Goal: Information Seeking & Learning: Find specific fact

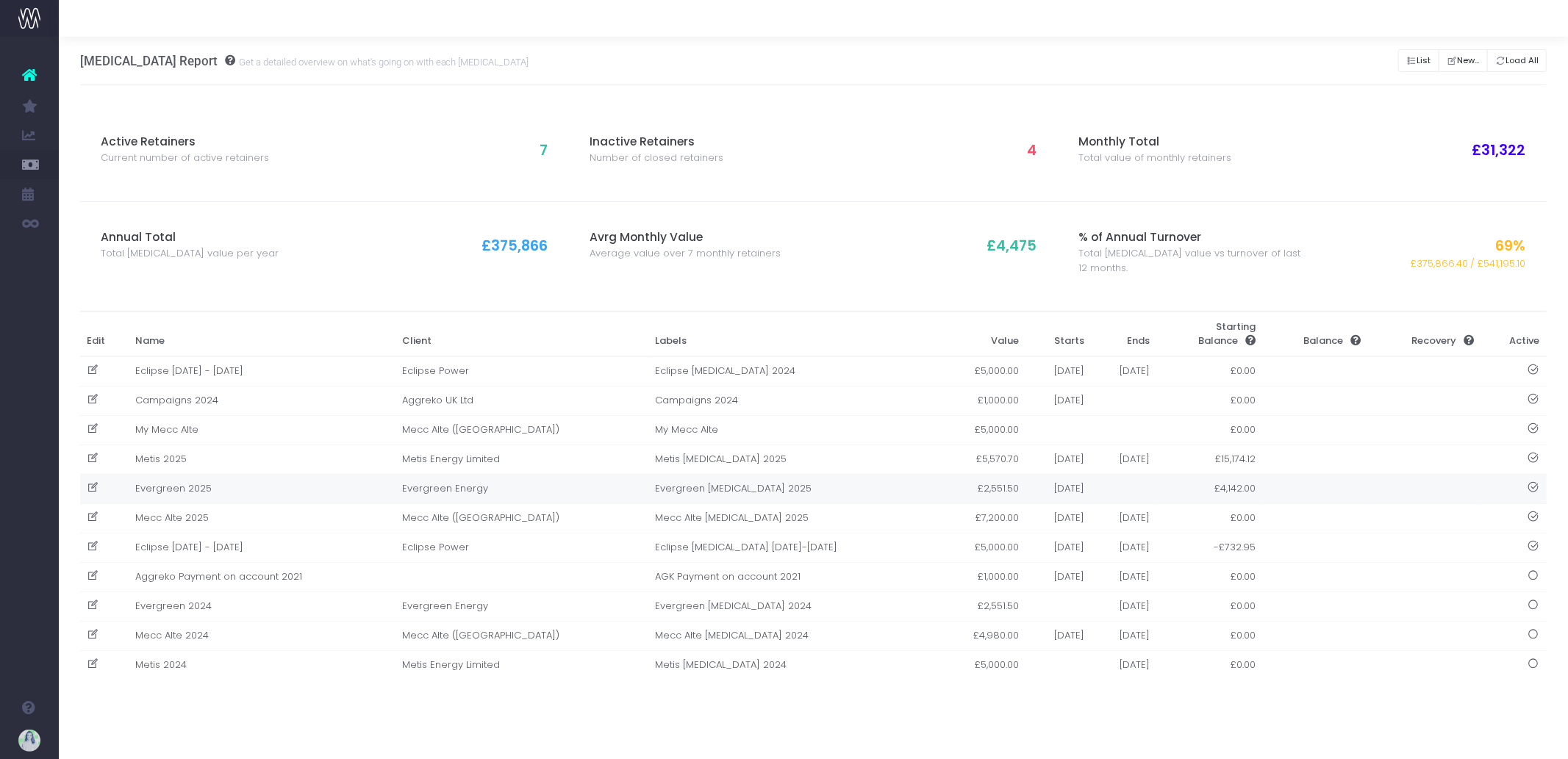
click at [359, 493] on td "Evergreen 2025" at bounding box center [260, 488] width 267 height 29
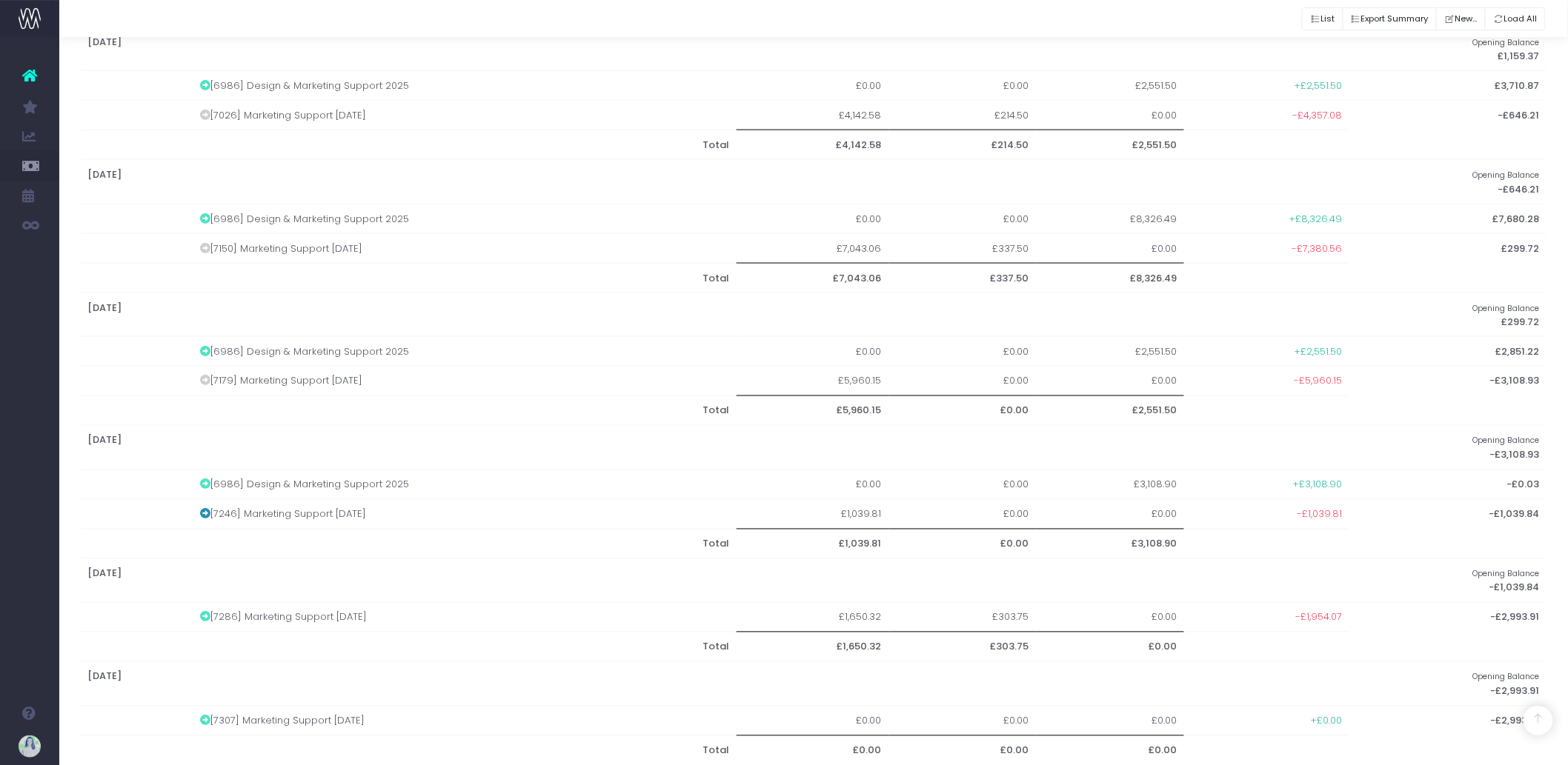
scroll to position [825, 0]
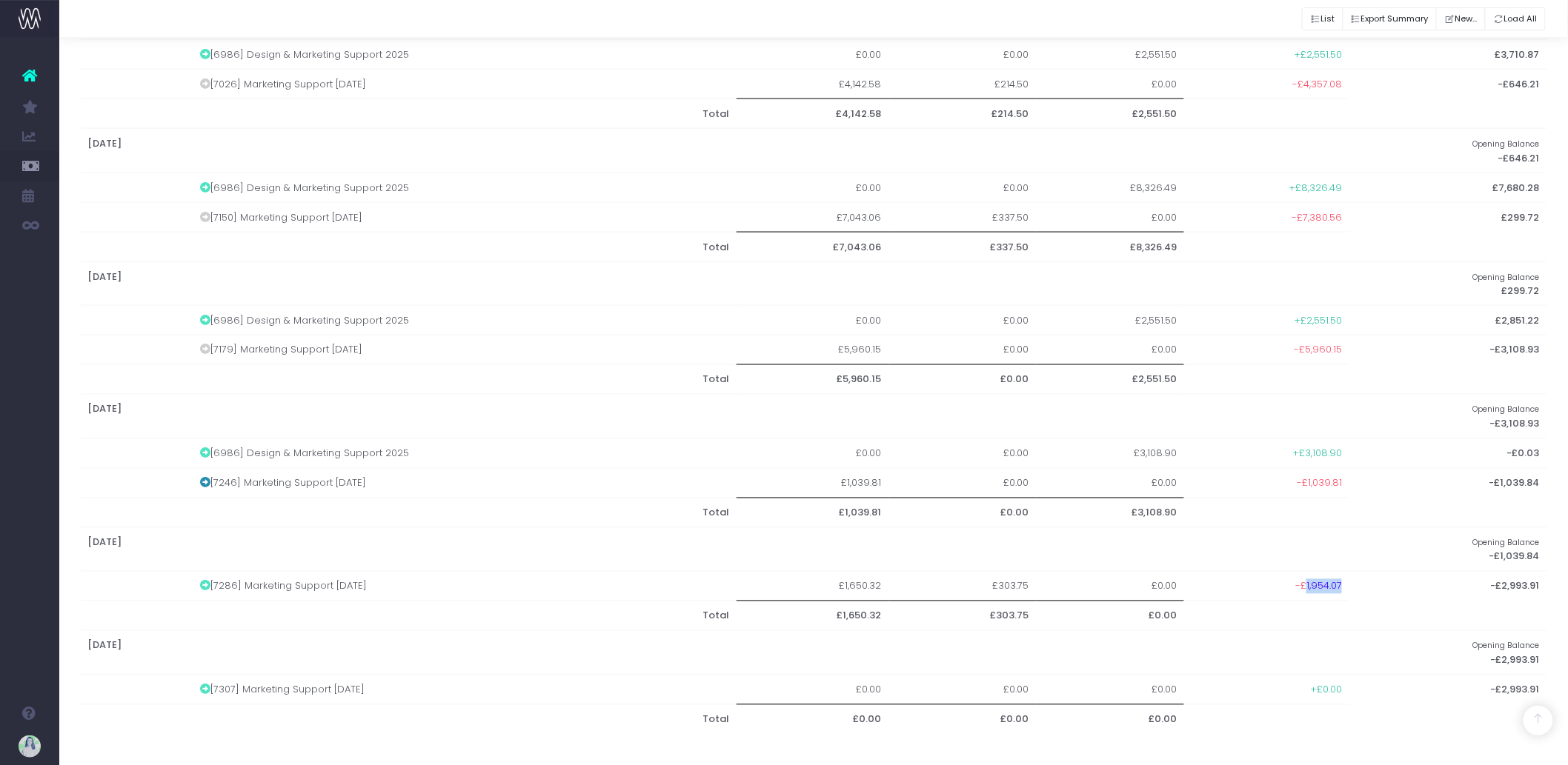
drag, startPoint x: 1301, startPoint y: 585, endPoint x: 1348, endPoint y: 589, distance: 47.2
click at [1348, 589] on tr "[7286] Marketing Support Aug 2025 £1,650.32 £303.75 £0.00 -£1,954.07 -£2,993.91" at bounding box center [813, 586] width 1466 height 29
copy span "1,954.07"
drag, startPoint x: 290, startPoint y: 580, endPoint x: 230, endPoint y: 579, distance: 60.0
click at [230, 579] on td "[7286] Marketing Support Aug 2025" at bounding box center [465, 586] width 543 height 29
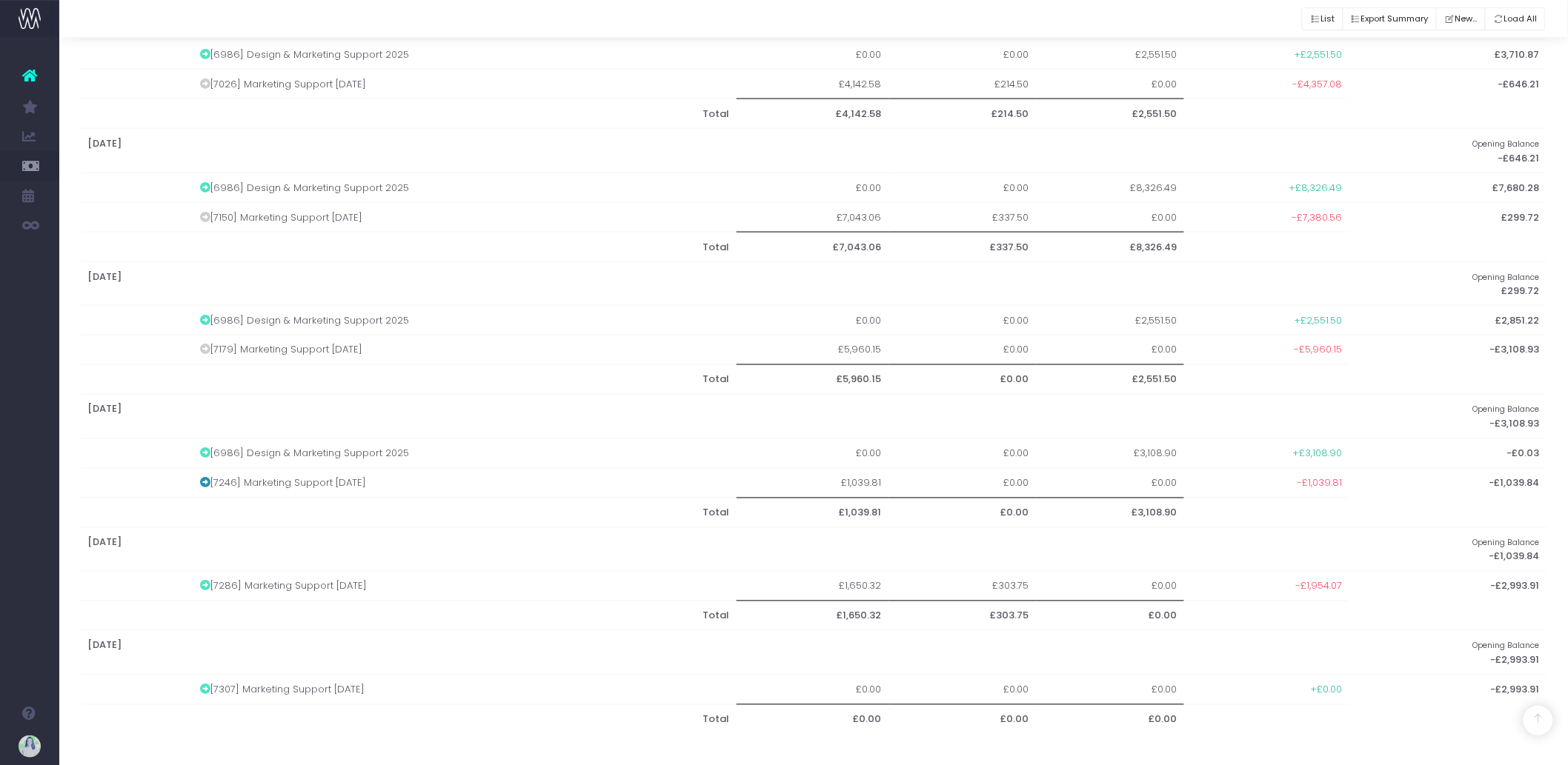
click at [205, 586] on icon at bounding box center [206, 586] width 11 height 11
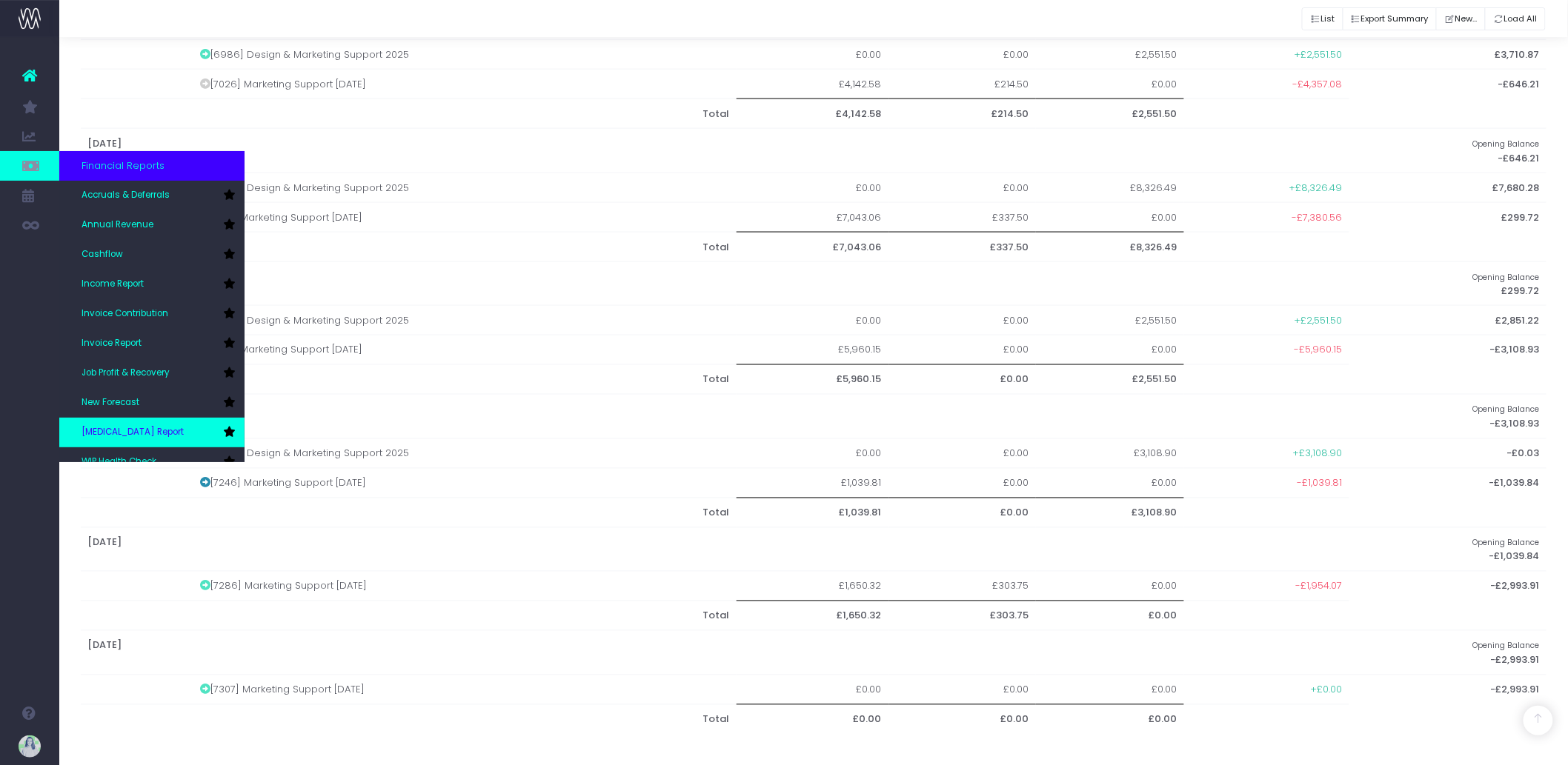
click at [145, 423] on link "[MEDICAL_DATA] Report" at bounding box center [152, 432] width 185 height 29
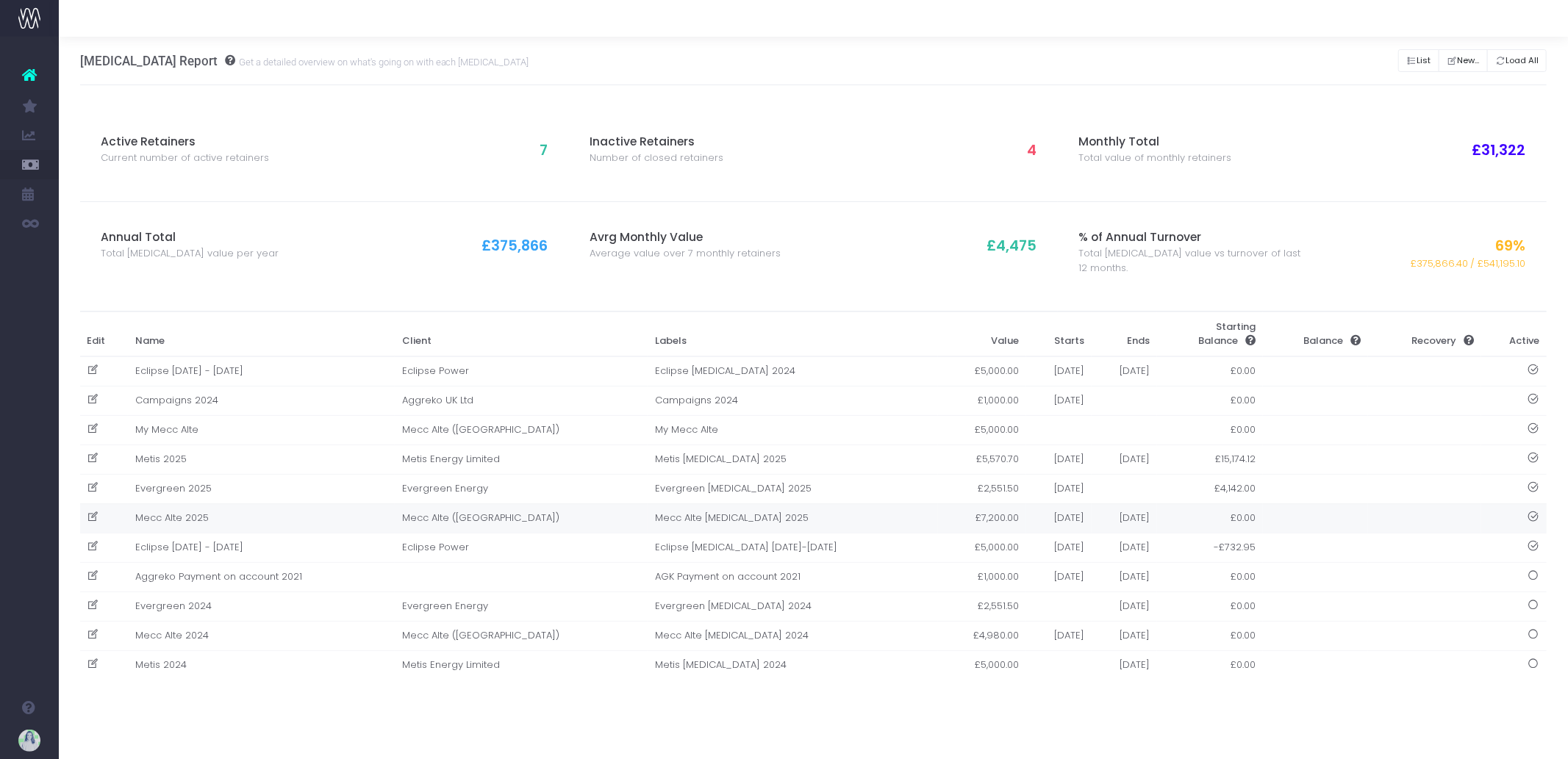
click at [272, 511] on td "Mecc Alte 2025" at bounding box center [260, 517] width 267 height 29
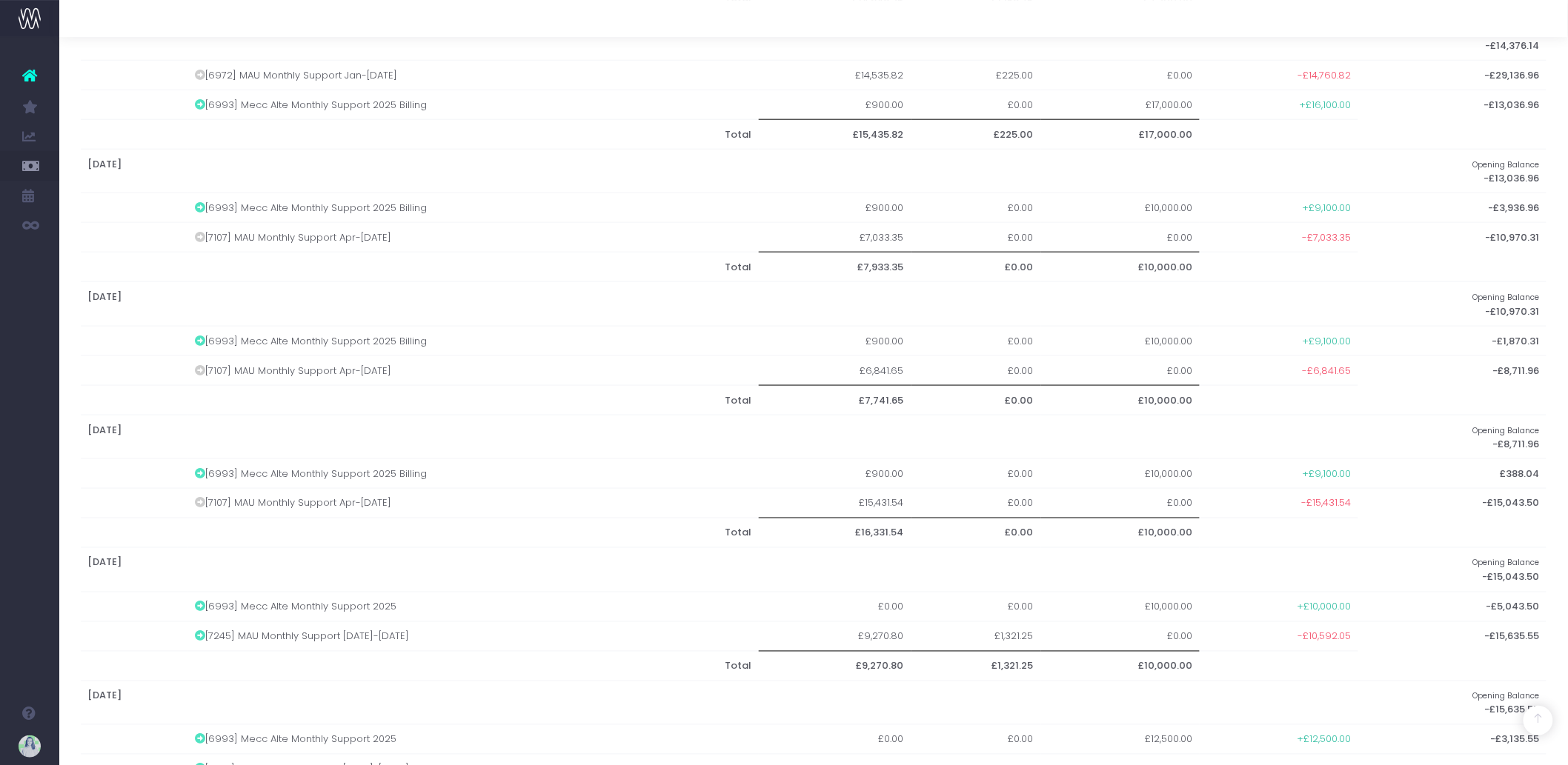
scroll to position [855, 0]
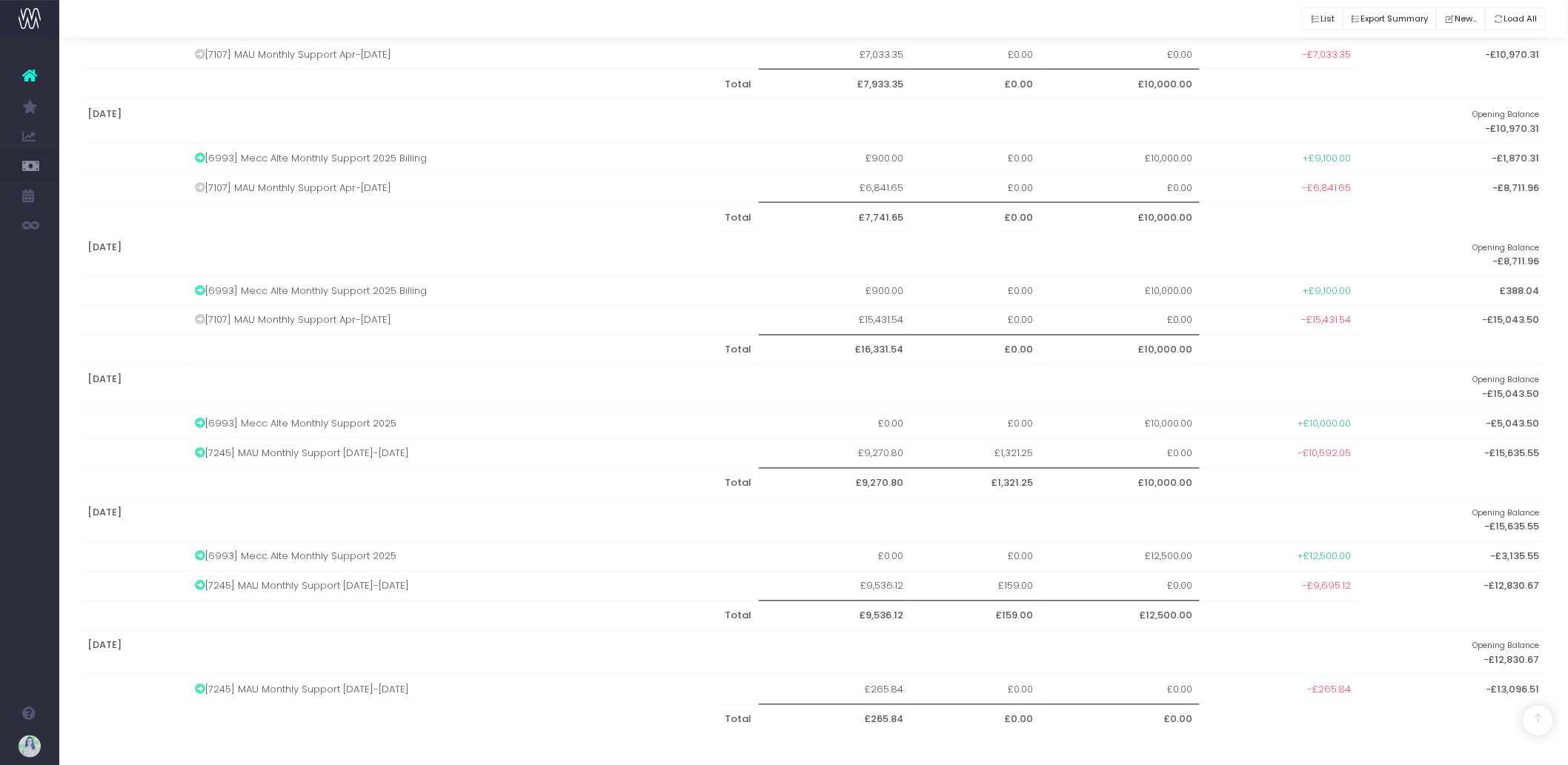
click at [1312, 583] on span "-£9,695.12" at bounding box center [1327, 586] width 49 height 15
drag, startPoint x: 1312, startPoint y: 583, endPoint x: 1344, endPoint y: 587, distance: 32.2
click at [1344, 587] on span "-£9,695.12" at bounding box center [1327, 586] width 49 height 15
copy span "9,695.12"
click at [1320, 687] on span "-£265.84" at bounding box center [1329, 690] width 43 height 15
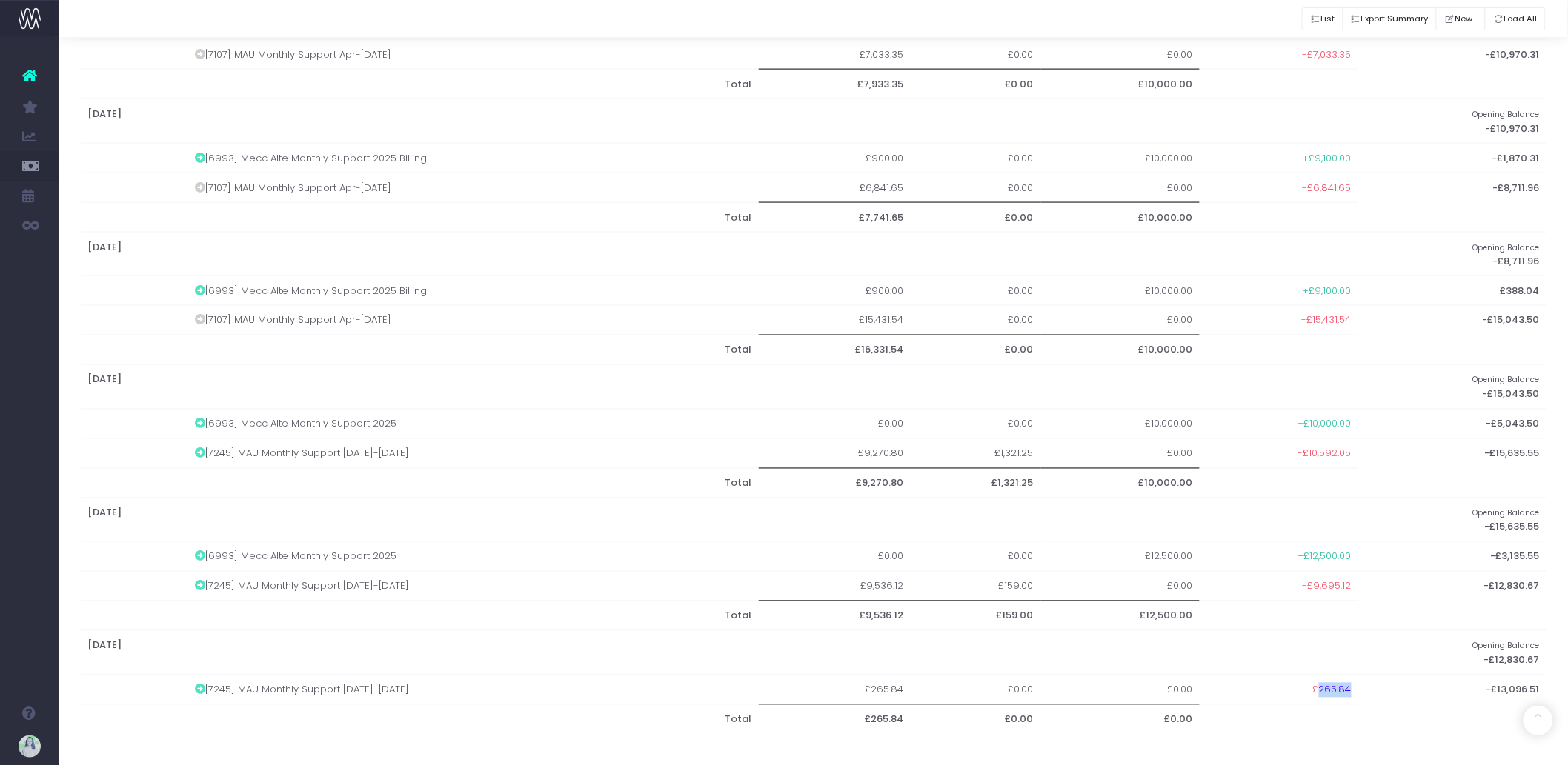
drag, startPoint x: 1320, startPoint y: 687, endPoint x: 1339, endPoint y: 690, distance: 19.2
click at [1339, 690] on span "-£265.84" at bounding box center [1329, 690] width 43 height 15
copy span "265.84"
